Goal: Check status: Check status

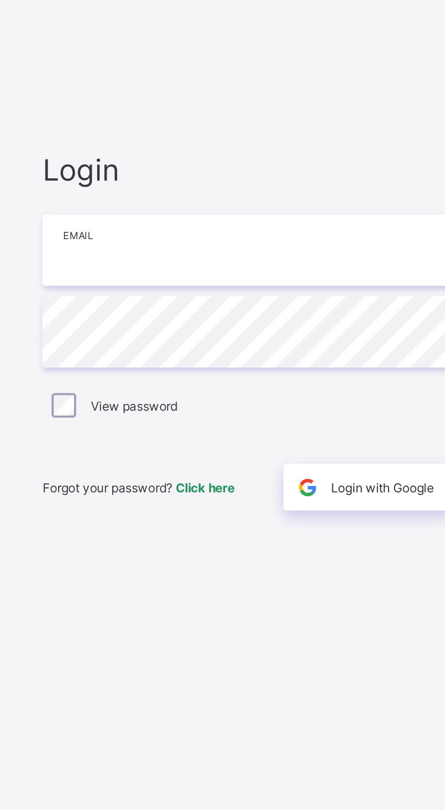
click at [271, 394] on input "email" at bounding box center [296, 378] width 236 height 32
type input "**********"
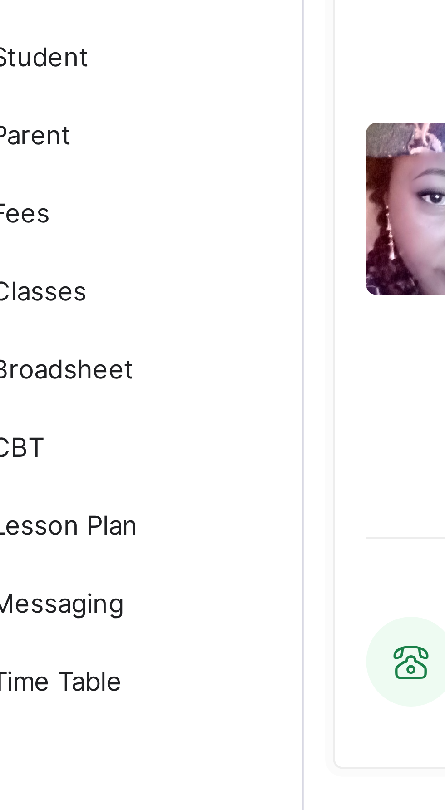
click at [94, 177] on link "CBT" at bounding box center [54, 182] width 109 height 18
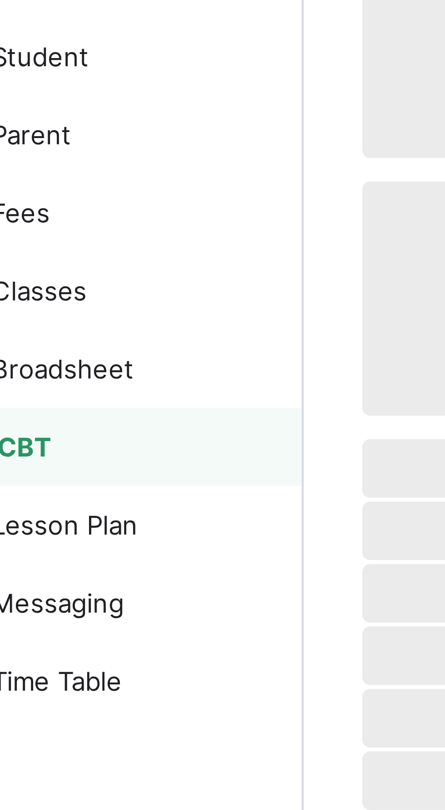
click at [57, 159] on link "Broadsheet" at bounding box center [54, 163] width 109 height 18
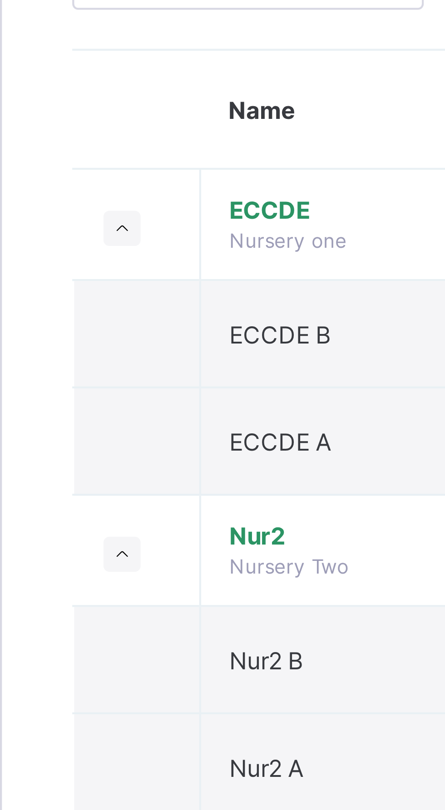
click at [160, 156] on td "ECCDE B" at bounding box center [246, 151] width 182 height 25
click at [298, 389] on td "Primary 2 A" at bounding box center [246, 379] width 182 height 25
click at [272, 379] on td "Primary 2 A" at bounding box center [246, 379] width 182 height 25
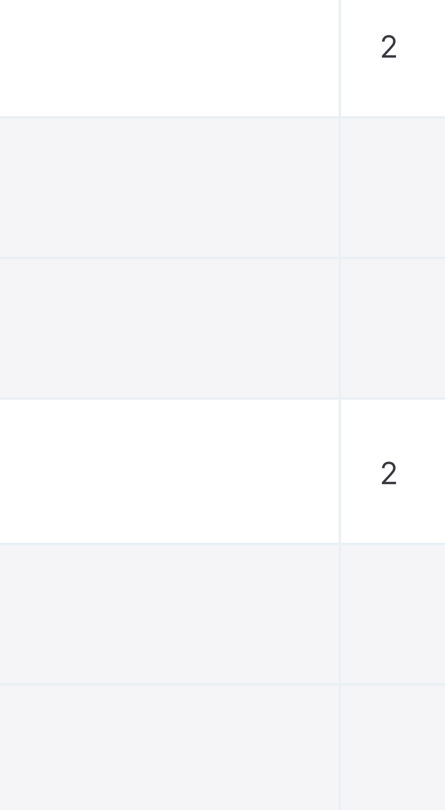
click at [316, 497] on td "Primary 4 Primary Four" at bounding box center [246, 506] width 182 height 26
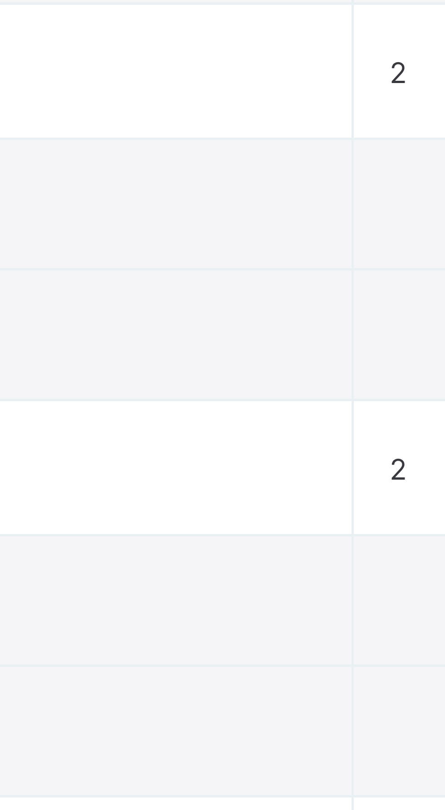
click at [303, 497] on td "Primary 4 Primary Four" at bounding box center [246, 506] width 182 height 26
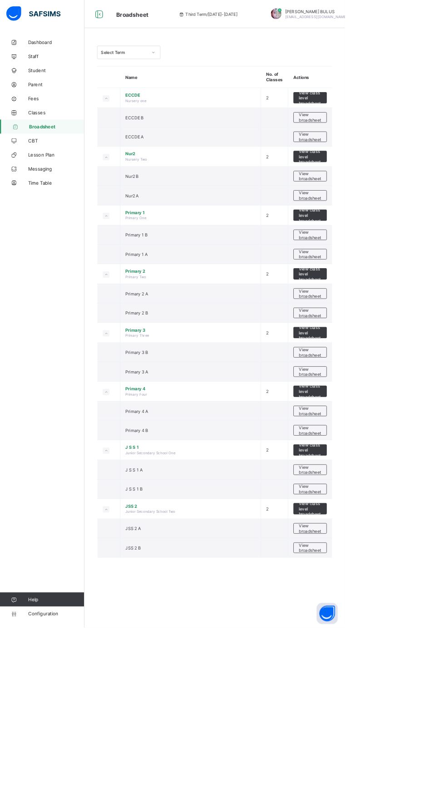
click at [285, 544] on td "Primary 4 B" at bounding box center [246, 555] width 182 height 25
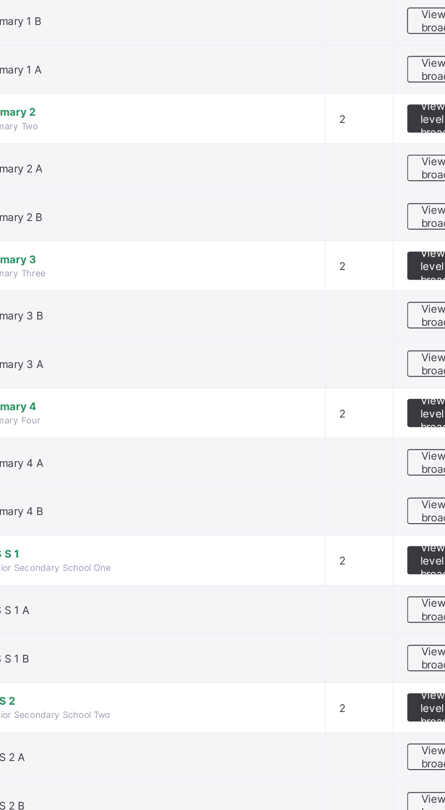
click at [283, 509] on td "Primary 4 Primary Four" at bounding box center [246, 506] width 182 height 26
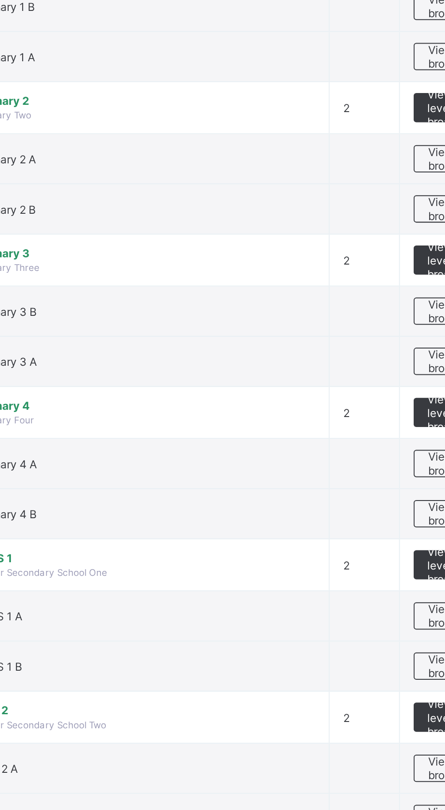
click at [355, 513] on td "2" at bounding box center [354, 506] width 35 height 26
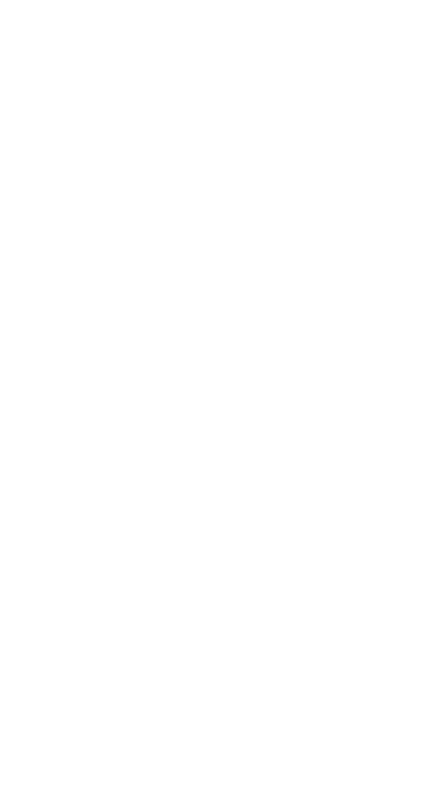
click at [444, 810] on html "Broadsheet Third Term / [DATE]-[DATE] [PERSON_NAME] [EMAIL_ADDRESS][DOMAIN_NAME…" at bounding box center [222, 405] width 445 height 810
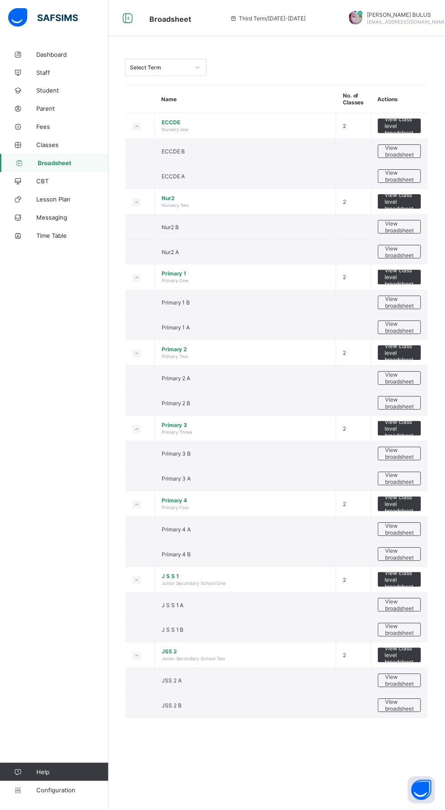
click at [222, 423] on span "Primary 3" at bounding box center [246, 426] width 168 height 7
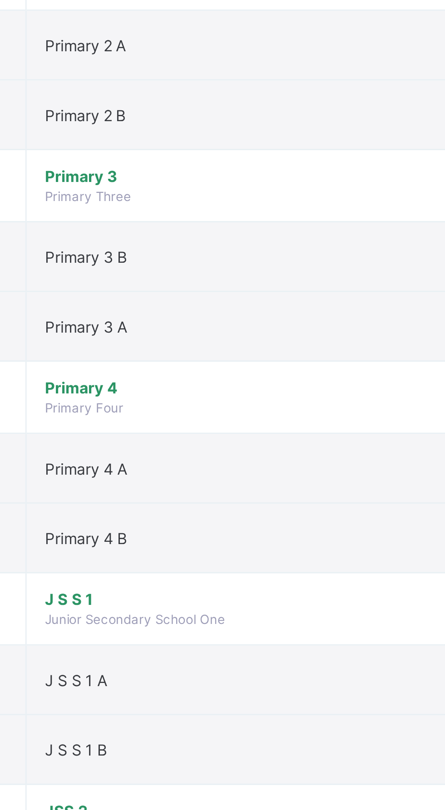
click at [225, 513] on td "Primary 4 Primary Four" at bounding box center [246, 506] width 182 height 26
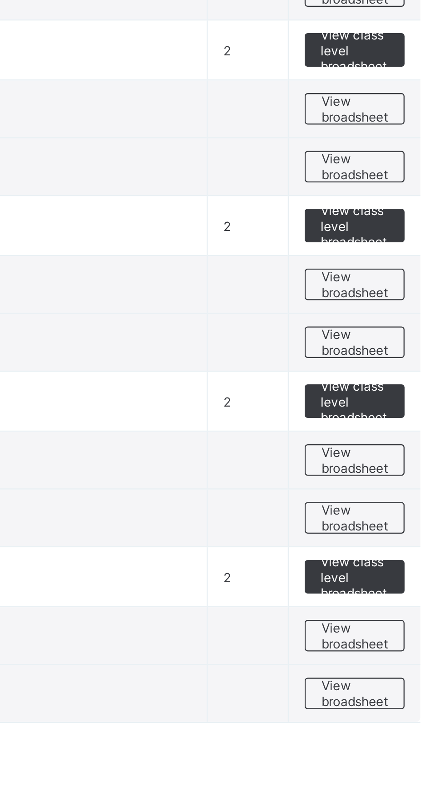
click at [401, 603] on span "View broadsheet" at bounding box center [400, 607] width 29 height 14
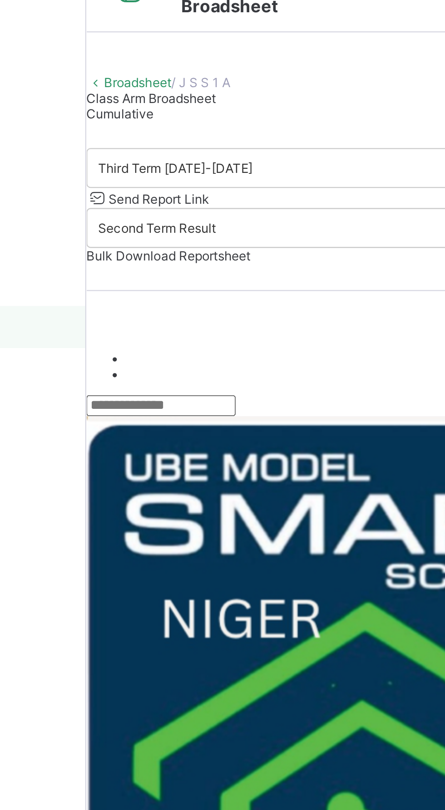
click at [173, 202] on input "text" at bounding box center [141, 197] width 64 height 9
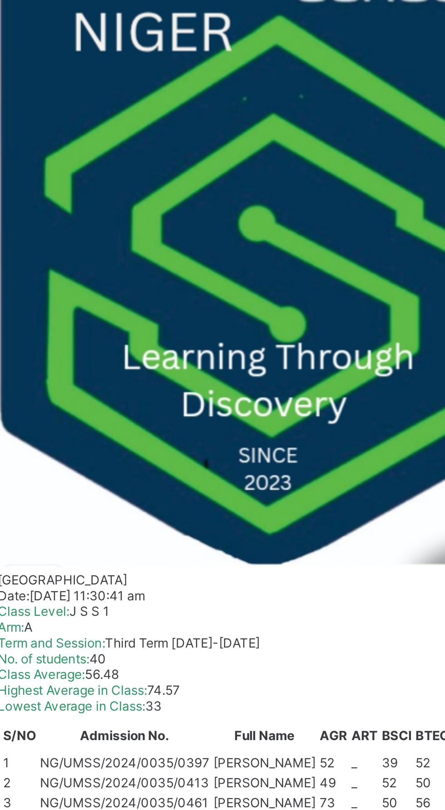
type input "*****"
